Goal: Task Accomplishment & Management: Manage account settings

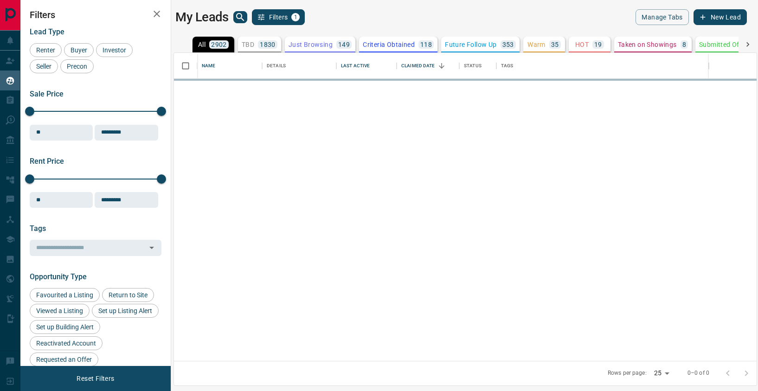
scroll to position [308, 583]
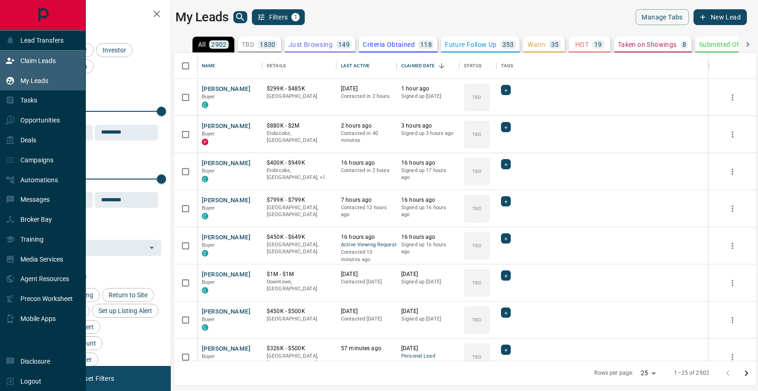
click at [18, 63] on div "Claim Leads" at bounding box center [31, 60] width 50 height 15
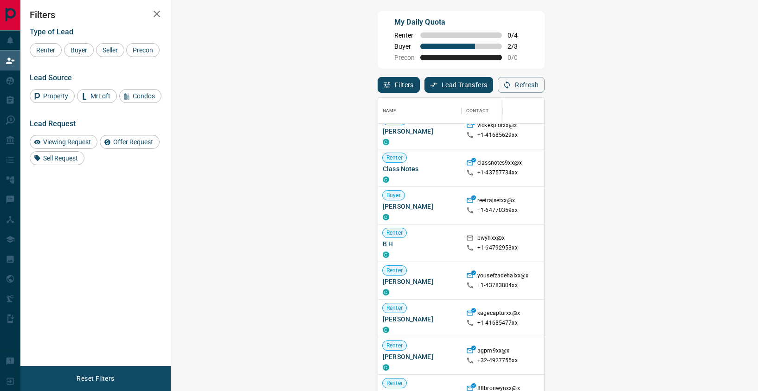
scroll to position [465, 0]
click at [74, 149] on div "Viewing Request" at bounding box center [64, 142] width 68 height 14
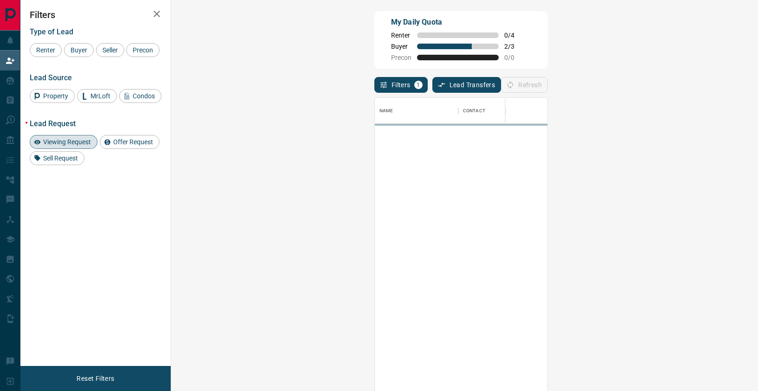
scroll to position [0, 0]
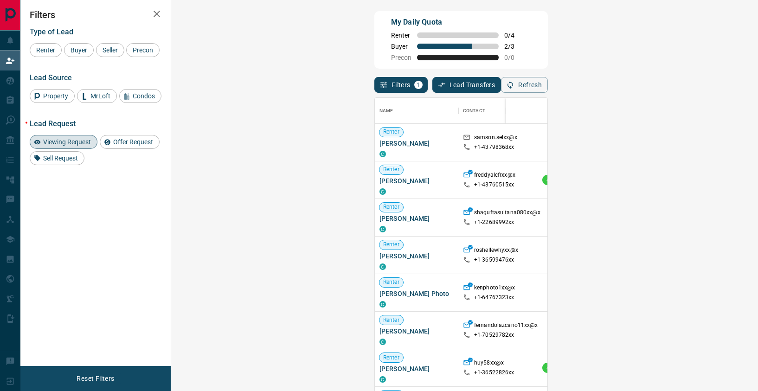
click at [733, 176] on span "Viewing Request ( 3 )" at bounding box center [758, 179] width 51 height 9
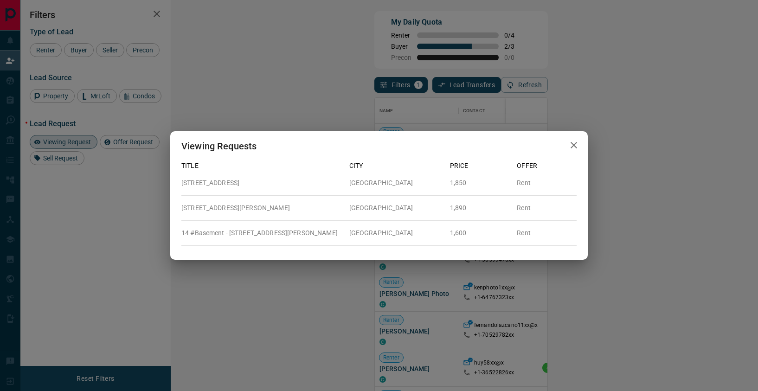
click at [572, 146] on icon "button" at bounding box center [574, 145] width 6 height 6
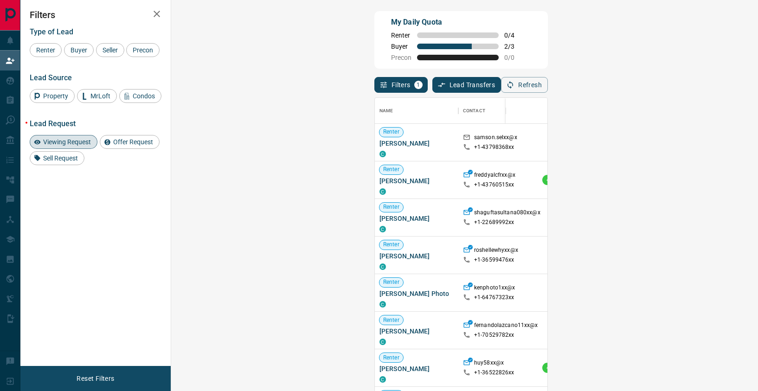
click at [733, 141] on span "Viewing Request ( 1 )" at bounding box center [758, 142] width 51 height 6
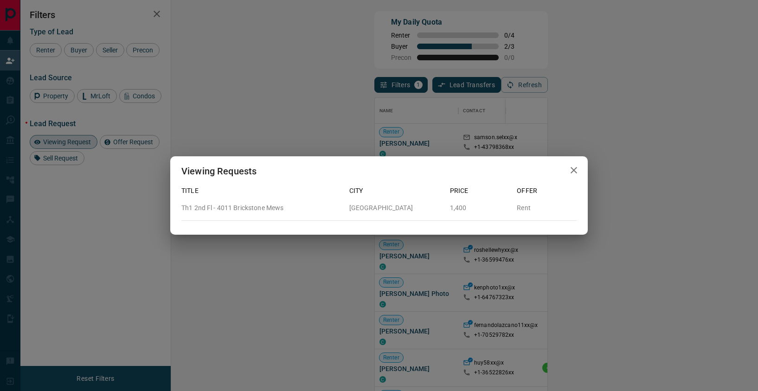
click at [576, 159] on div "Viewing Requests" at bounding box center [379, 171] width 418 height 30
click at [573, 169] on icon "button" at bounding box center [574, 170] width 6 height 6
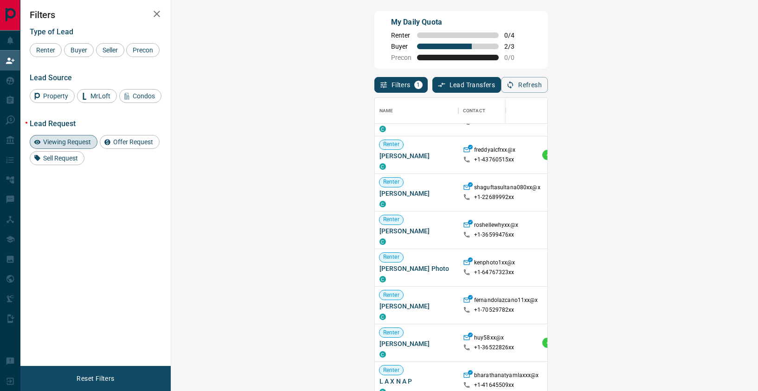
scroll to position [24, 0]
click at [733, 344] on span "Viewing Request ( 1 )" at bounding box center [758, 344] width 51 height 6
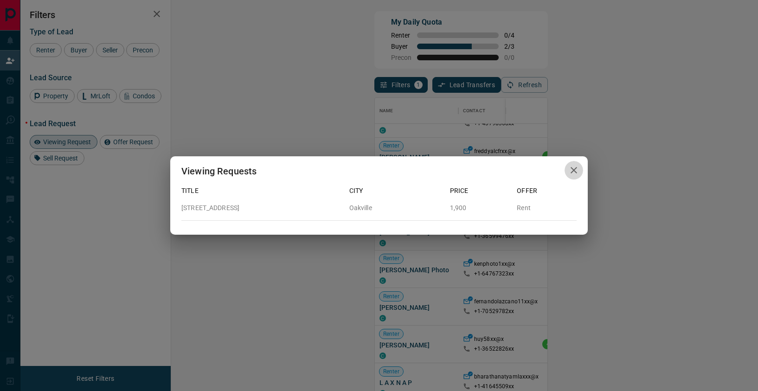
click at [572, 169] on icon "button" at bounding box center [574, 170] width 6 height 6
